Goal: Task Accomplishment & Management: Use online tool/utility

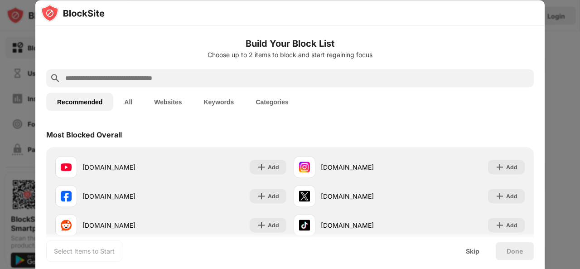
click at [287, 78] on input "text" at bounding box center [297, 78] width 466 height 11
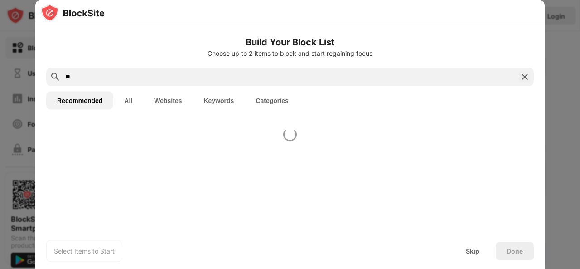
type input "**"
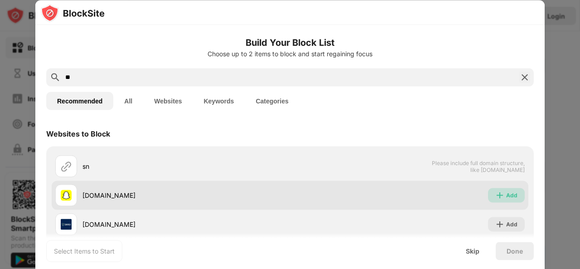
click at [507, 194] on div "Add" at bounding box center [512, 194] width 11 height 9
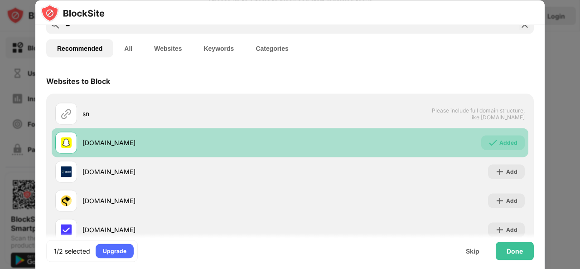
scroll to position [54, 0]
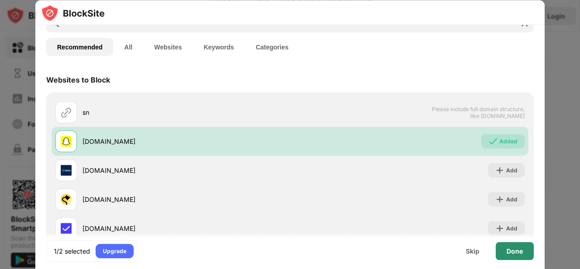
click at [512, 252] on div "Done" at bounding box center [515, 250] width 16 height 7
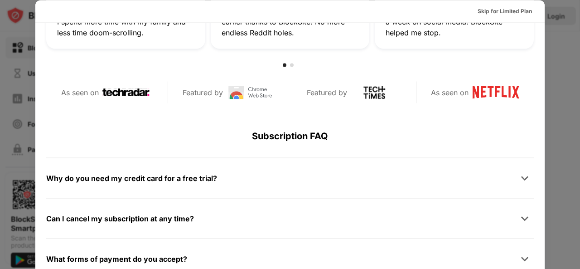
scroll to position [442, 0]
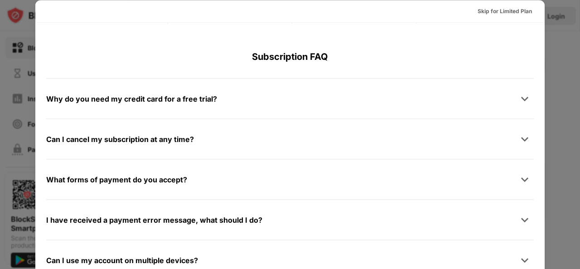
click at [551, 154] on div at bounding box center [290, 134] width 580 height 269
